Goal: Information Seeking & Learning: Find specific fact

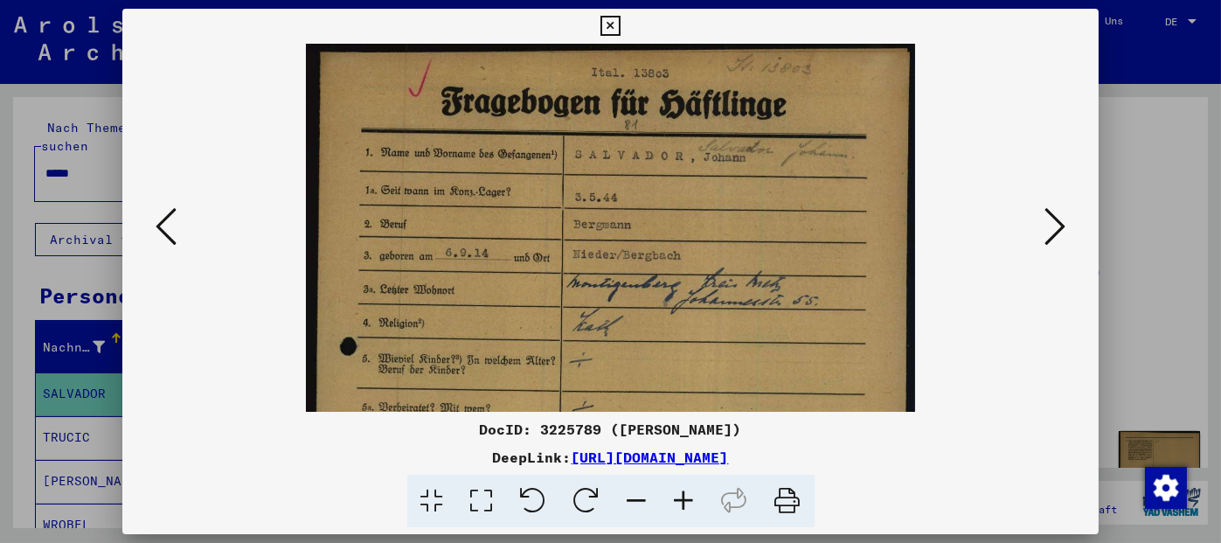
scroll to position [114, 0]
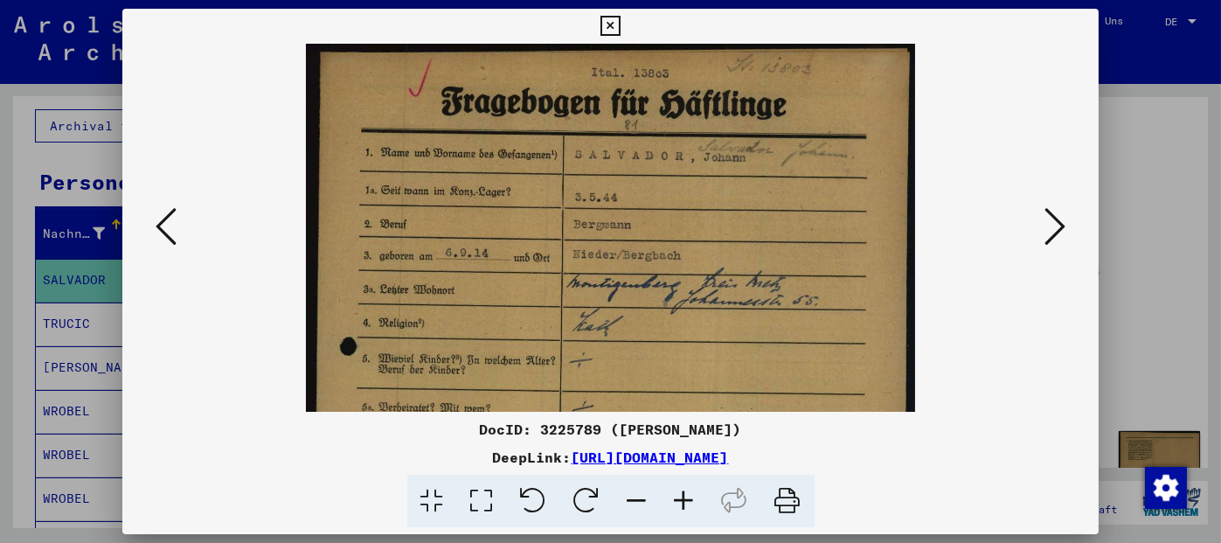
click at [608, 24] on icon at bounding box center [610, 26] width 20 height 21
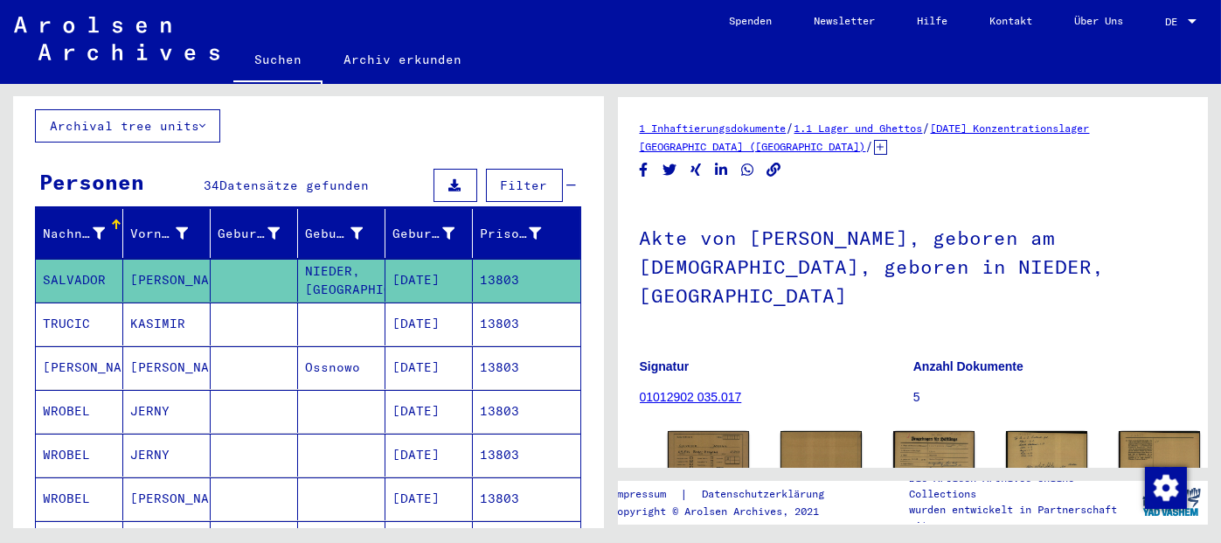
scroll to position [0, 0]
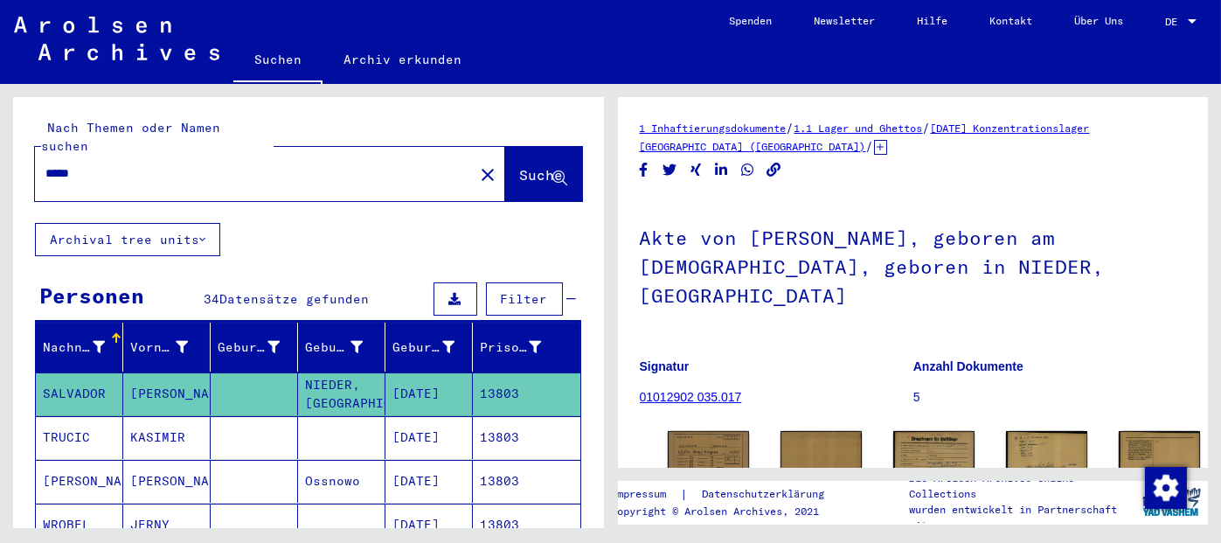
click at [477, 164] on mat-icon "close" at bounding box center [487, 174] width 21 height 21
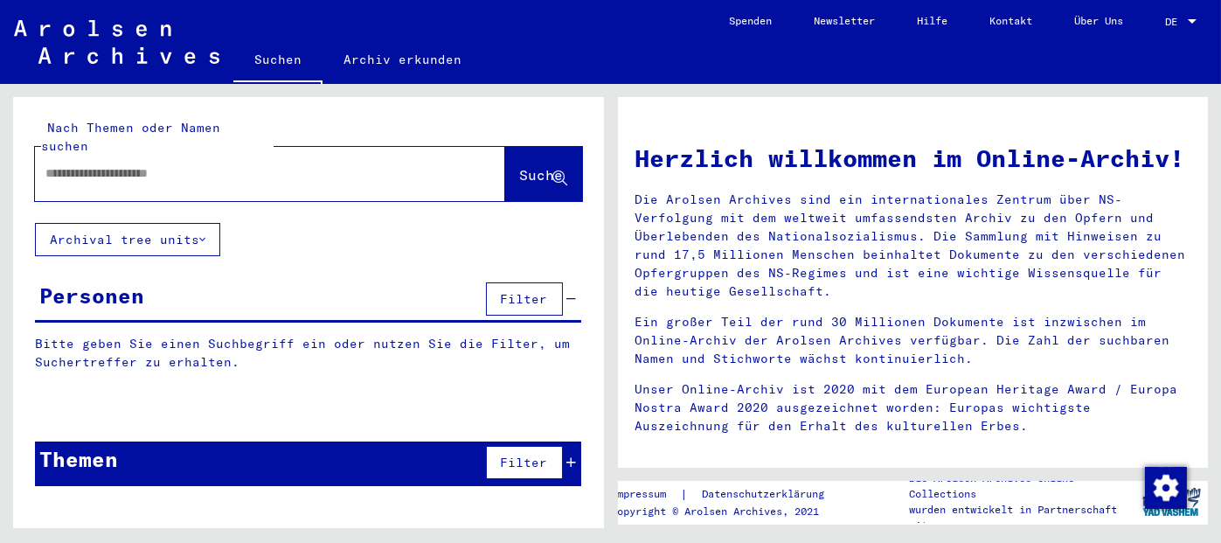
click at [438, 159] on div at bounding box center [270, 174] width 470 height 54
click at [318, 164] on input "text" at bounding box center [248, 173] width 407 height 18
click at [527, 168] on button "Suche" at bounding box center [543, 174] width 77 height 54
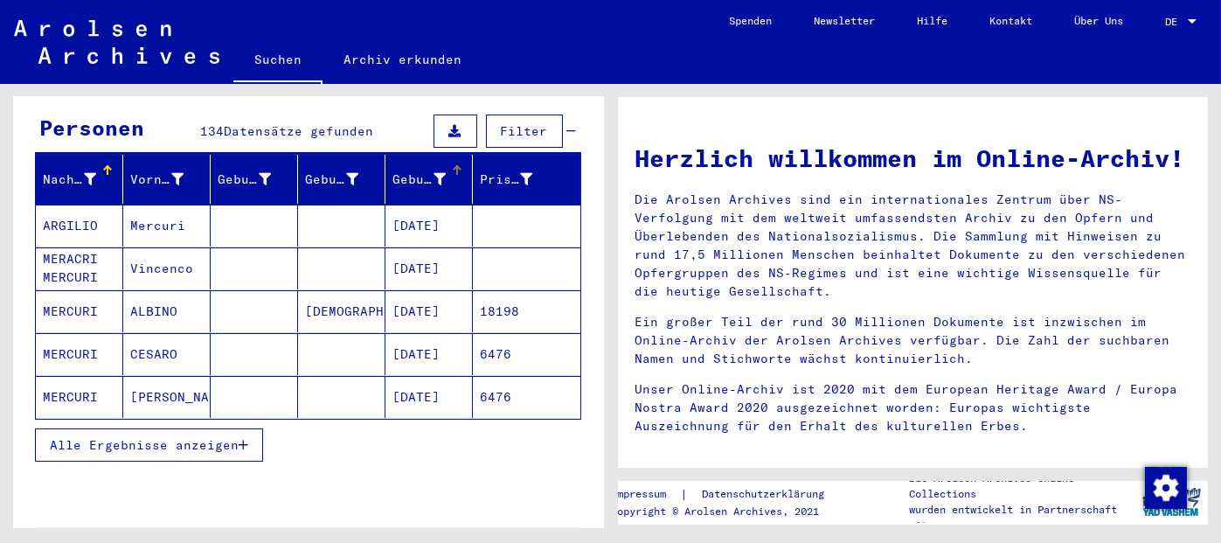
scroll to position [175, 0]
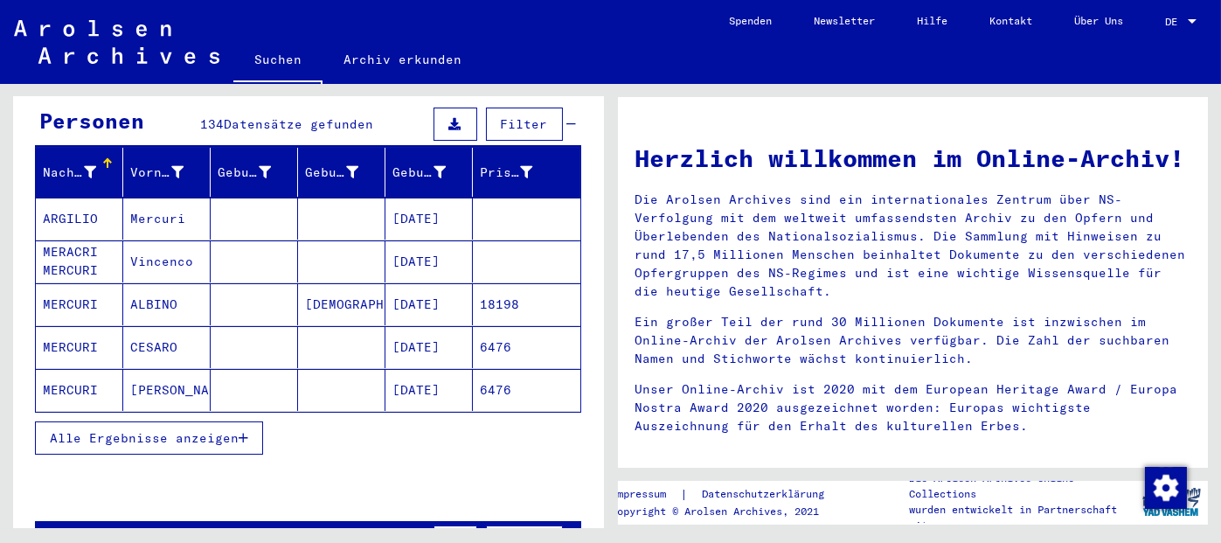
click at [251, 421] on button "Alle Ergebnisse anzeigen" at bounding box center [149, 437] width 228 height 33
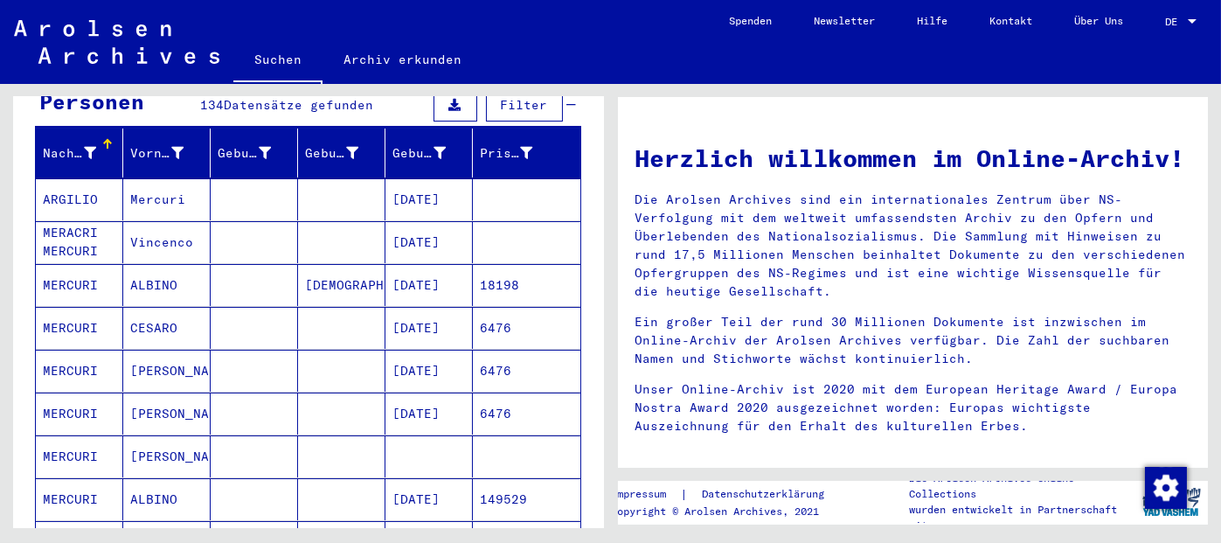
scroll to position [0, 0]
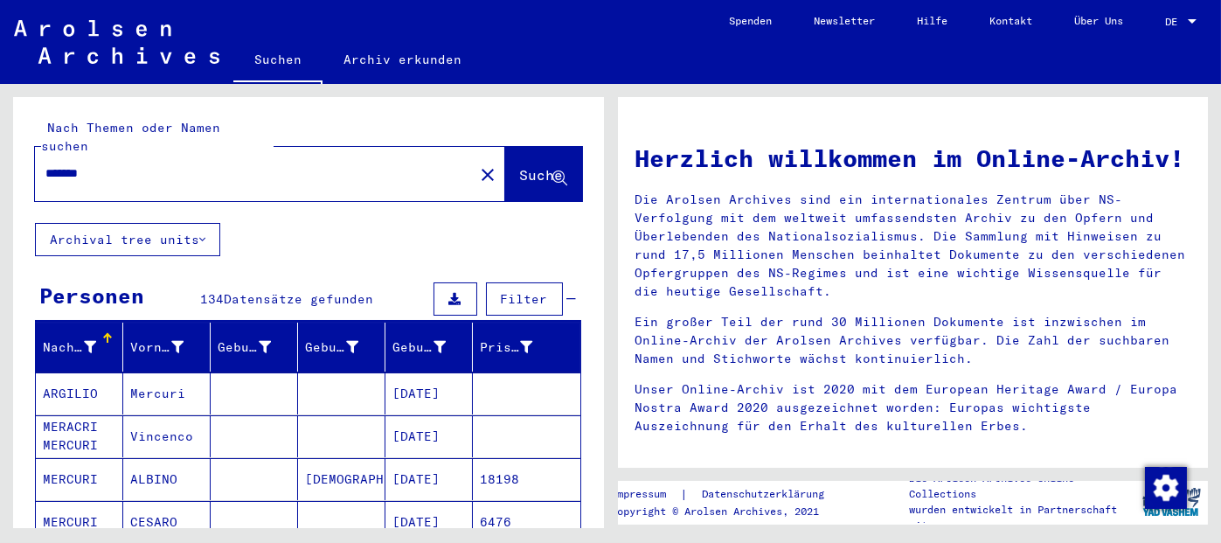
click at [172, 164] on input "*******" at bounding box center [248, 173] width 407 height 18
type input "**********"
click at [533, 166] on span "Suche" at bounding box center [542, 174] width 44 height 17
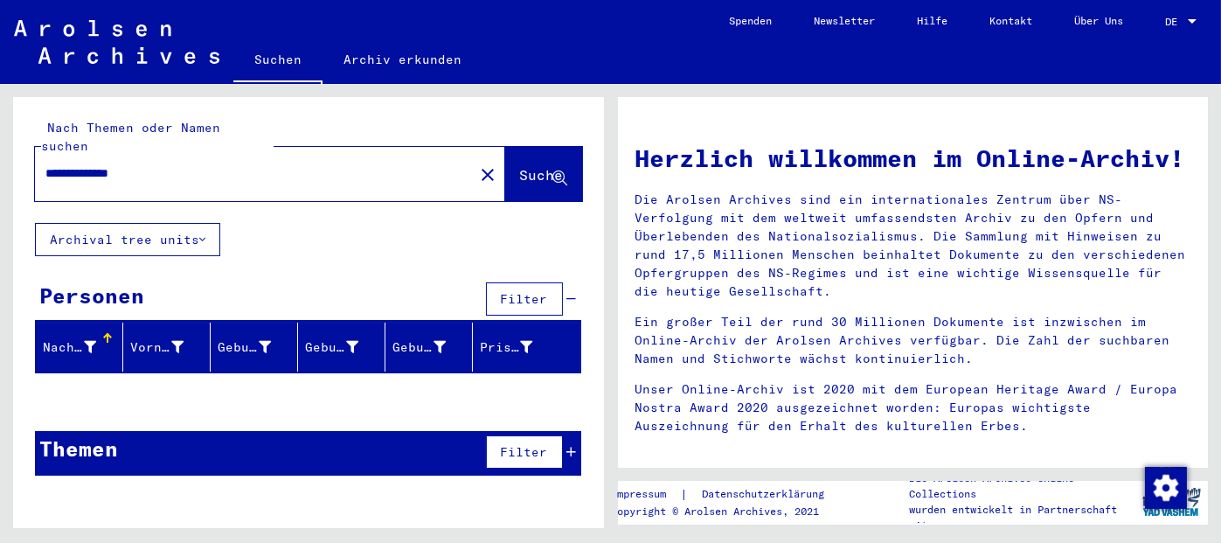
click at [477, 164] on mat-icon "close" at bounding box center [487, 174] width 21 height 21
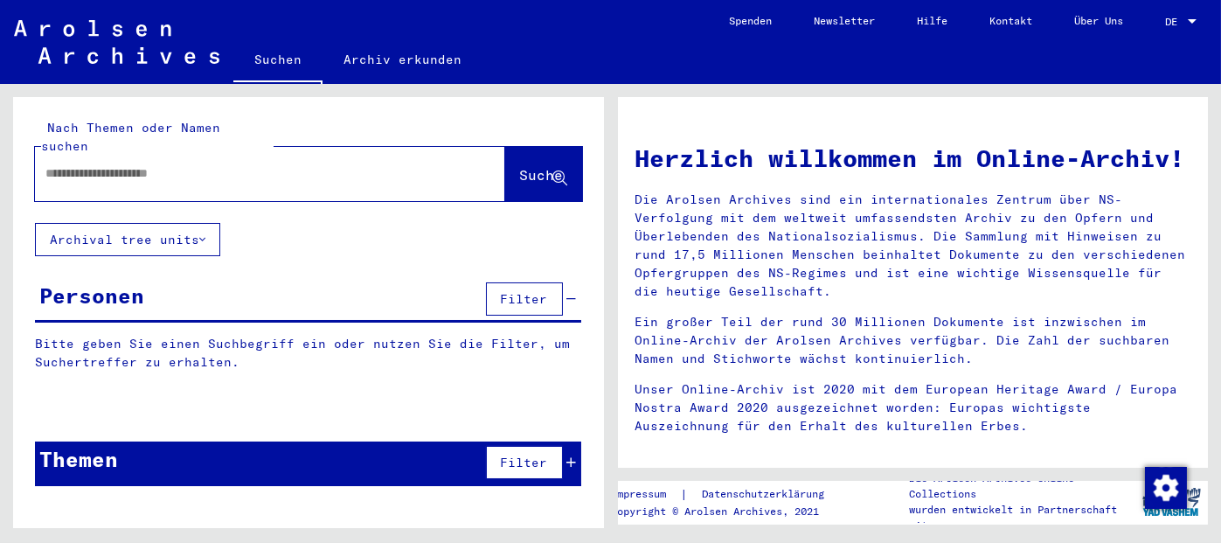
click at [454, 159] on div at bounding box center [270, 174] width 470 height 54
click at [312, 166] on div at bounding box center [244, 173] width 418 height 39
click at [235, 154] on div at bounding box center [244, 173] width 418 height 39
click at [170, 164] on input "text" at bounding box center [248, 173] width 407 height 18
type input "******"
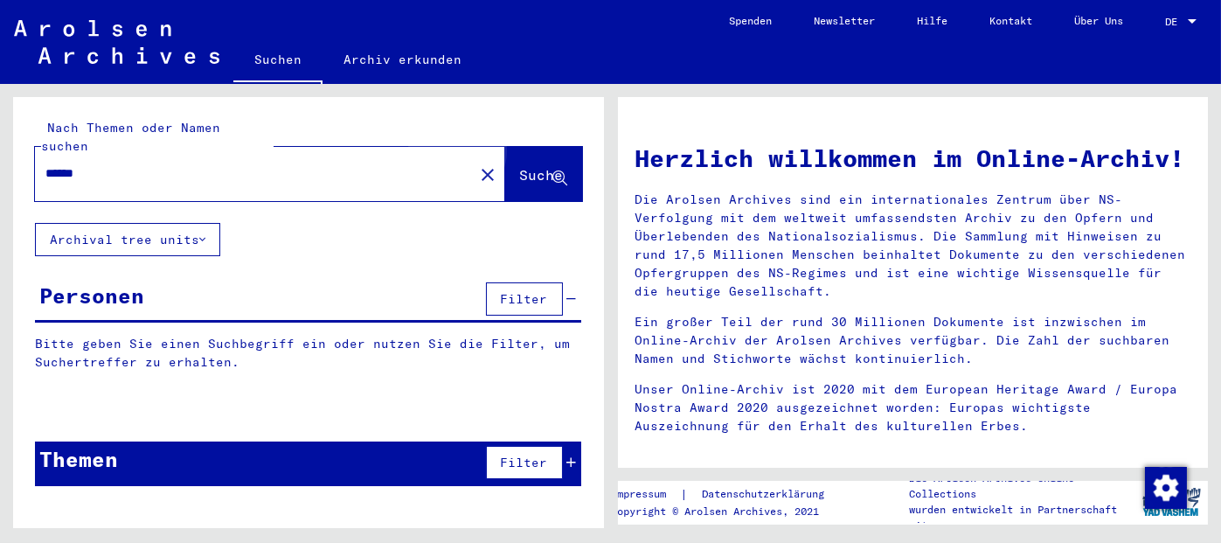
click at [520, 166] on span "Suche" at bounding box center [542, 174] width 44 height 17
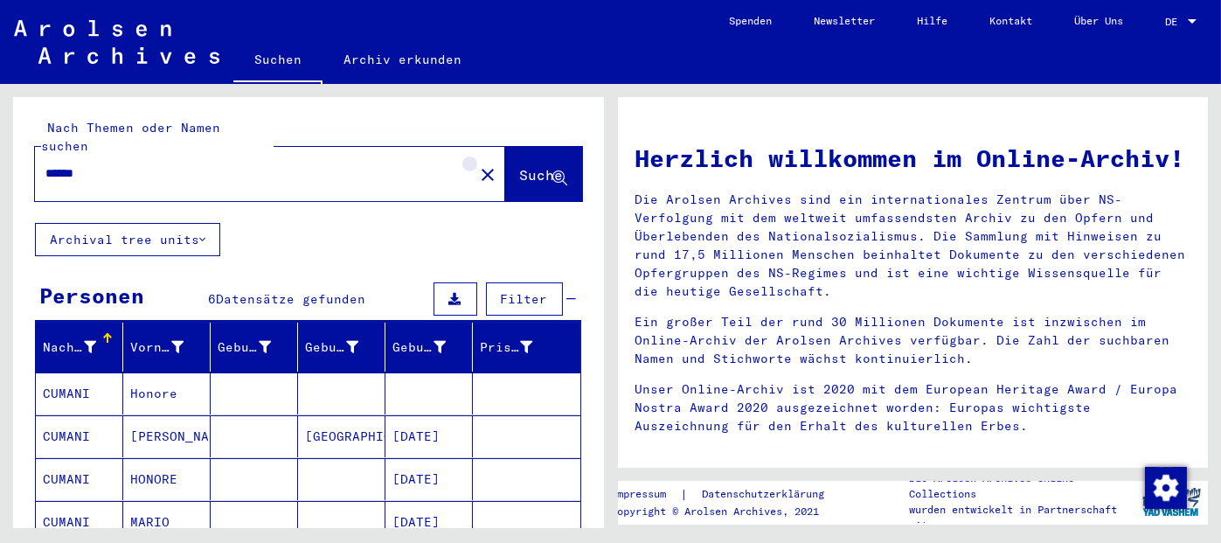
click at [477, 164] on mat-icon "close" at bounding box center [487, 174] width 21 height 21
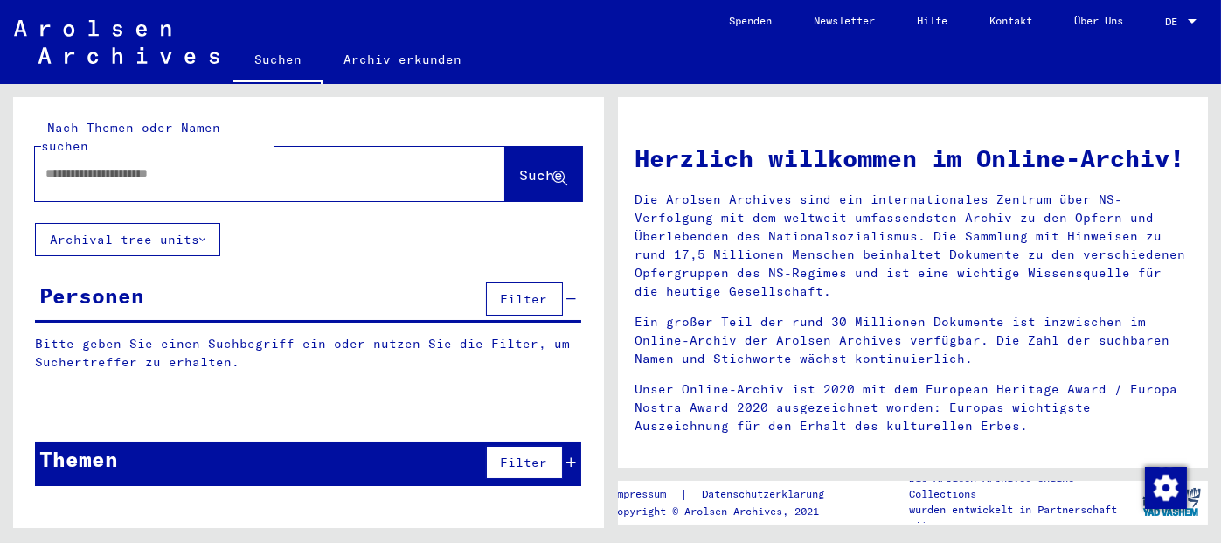
click at [405, 164] on input "text" at bounding box center [248, 173] width 407 height 18
paste input "*****"
type input "*****"
click at [524, 166] on span "Suche" at bounding box center [542, 174] width 44 height 17
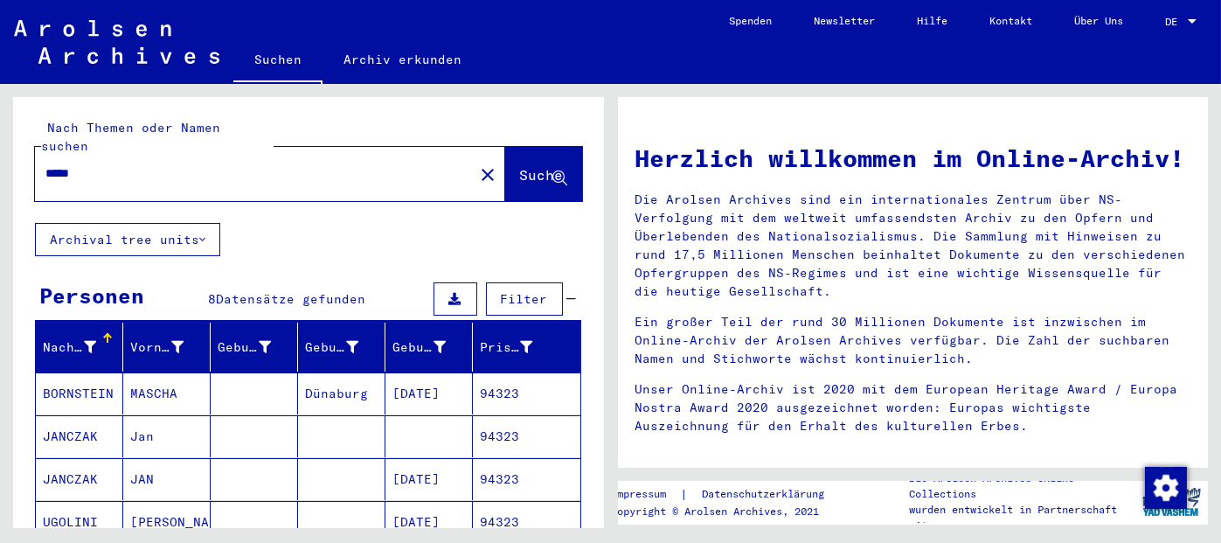
click at [500, 505] on mat-cell "94323" at bounding box center [526, 522] width 107 height 42
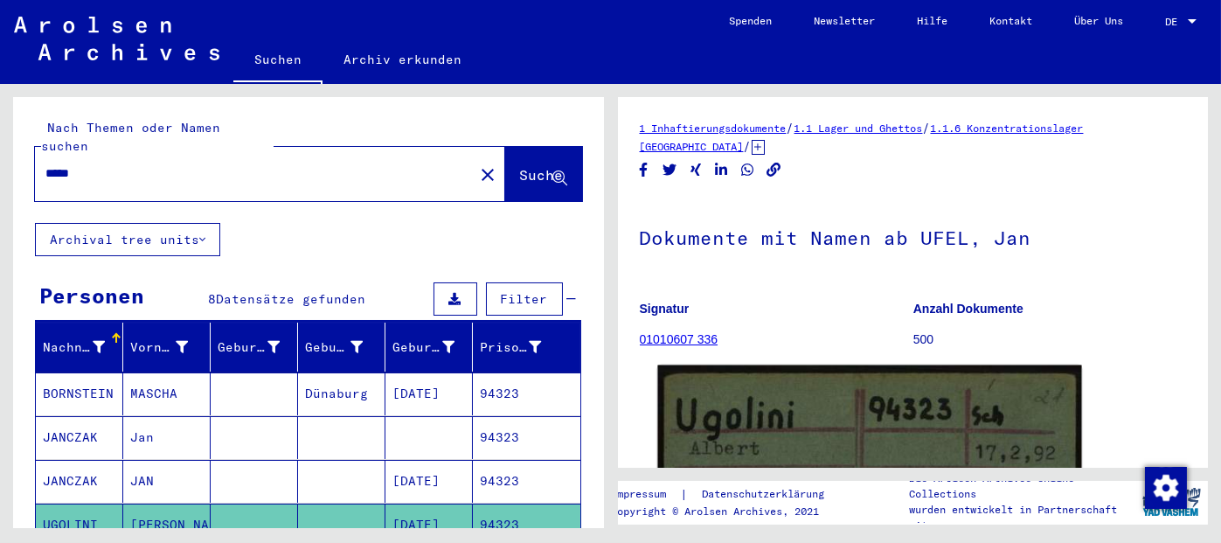
click at [735, 414] on img at bounding box center [869, 532] width 424 height 334
